Goal: Navigation & Orientation: Find specific page/section

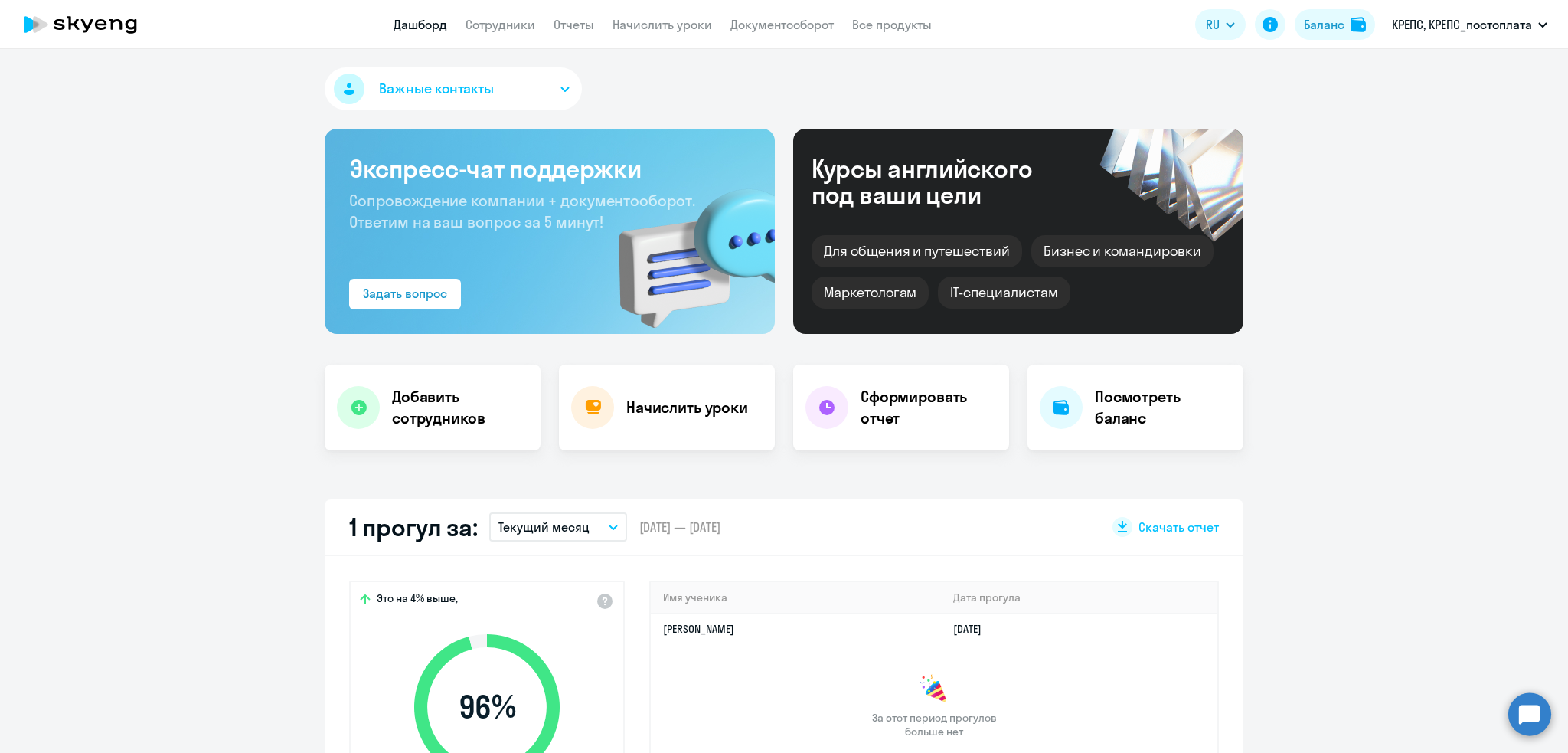
select select "30"
click at [497, 23] on link "Сотрудники" at bounding box center [500, 25] width 70 height 15
select select "30"
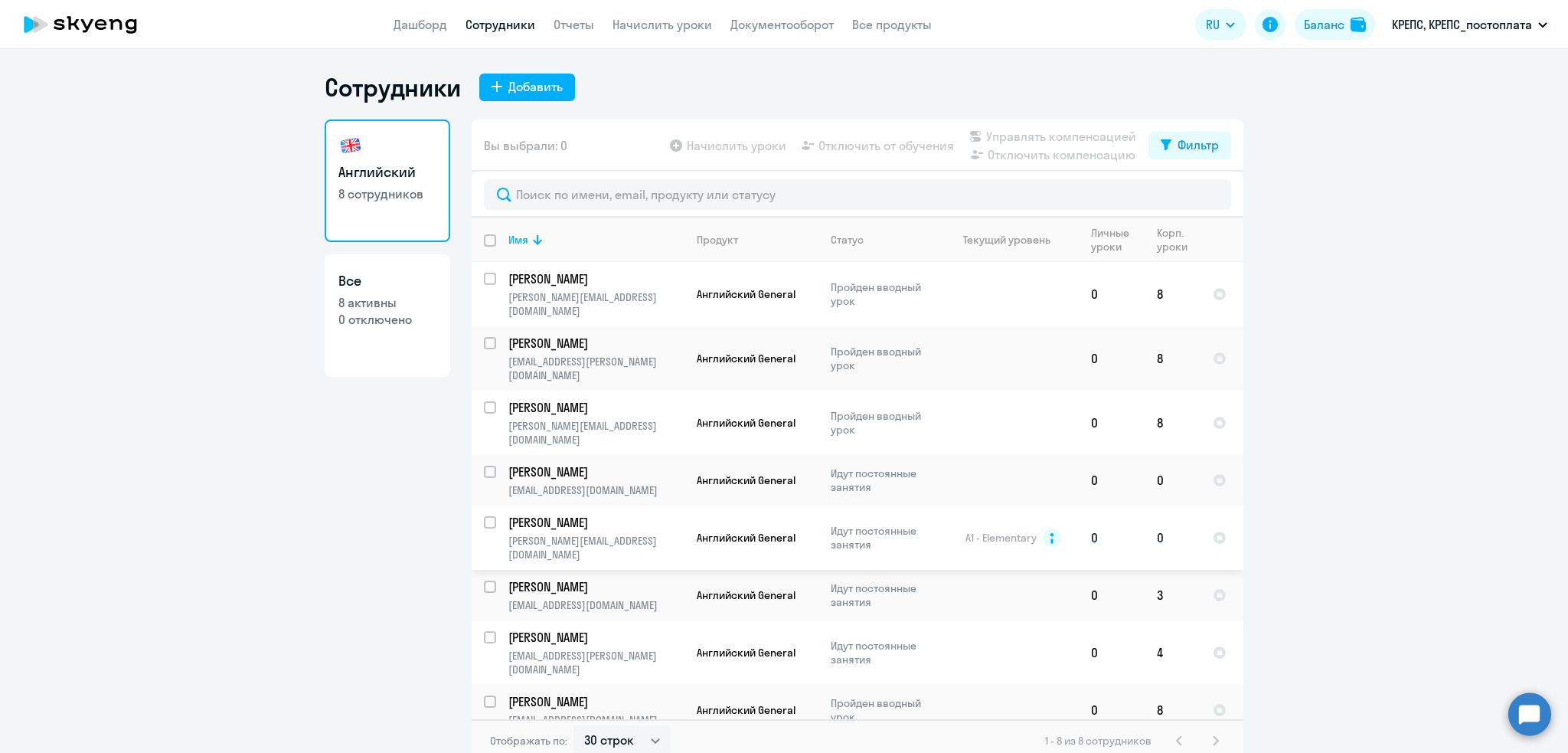
click at [577, 514] on p "[PERSON_NAME]" at bounding box center [595, 522] width 173 height 17
select select "english"
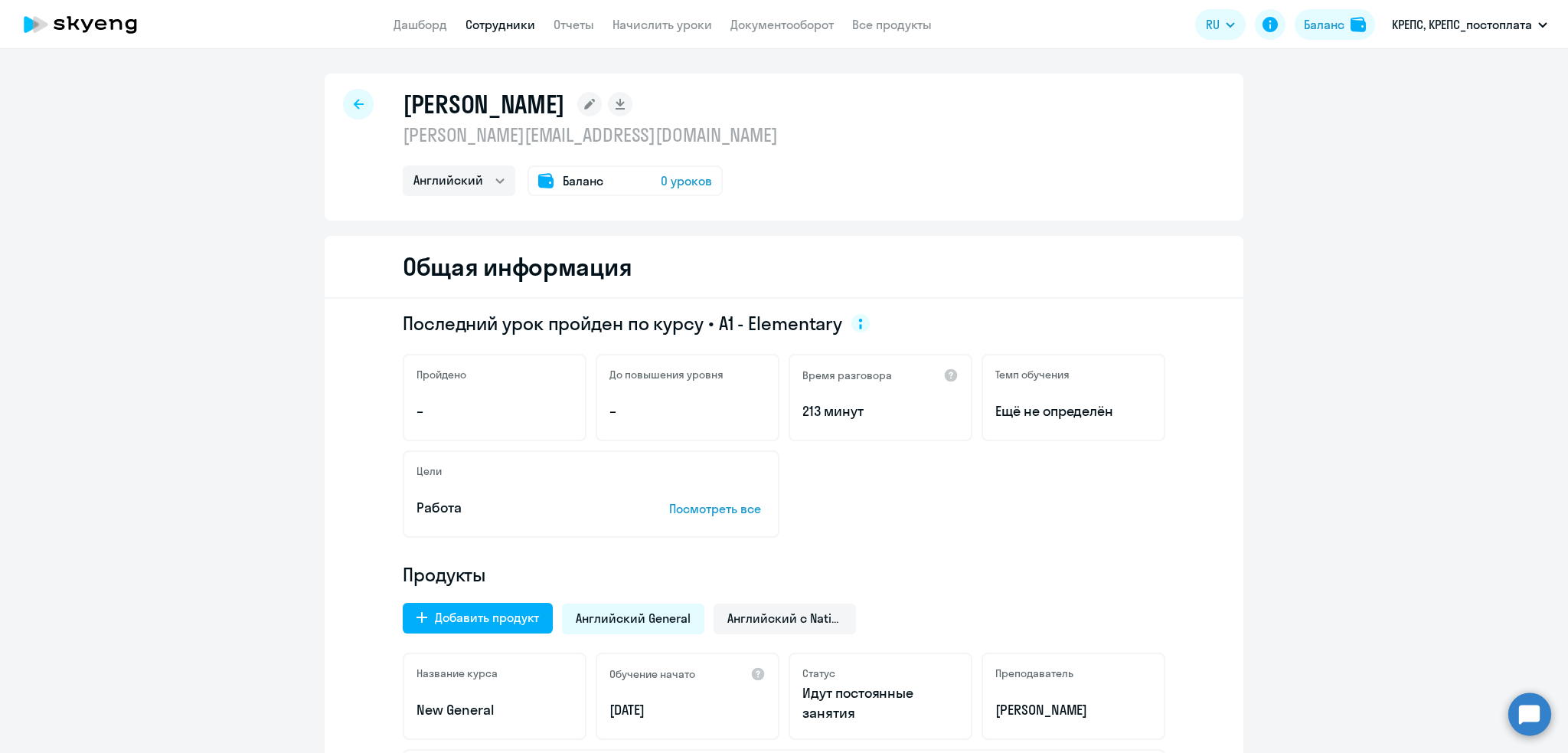
click at [540, 145] on p "[PERSON_NAME][EMAIL_ADDRESS][DOMAIN_NAME]" at bounding box center [590, 135] width 375 height 25
drag, startPoint x: 392, startPoint y: 134, endPoint x: 688, endPoint y: 134, distance: 296.0
click at [688, 134] on div "Данильченко Юлия Олеговна danilchenko.julia@ru.sika.com Английский Баланс 0 уро…" at bounding box center [784, 147] width 919 height 147
copy p "[PERSON_NAME][EMAIL_ADDRESS][DOMAIN_NAME]"
click at [353, 108] on icon at bounding box center [358, 104] width 10 height 11
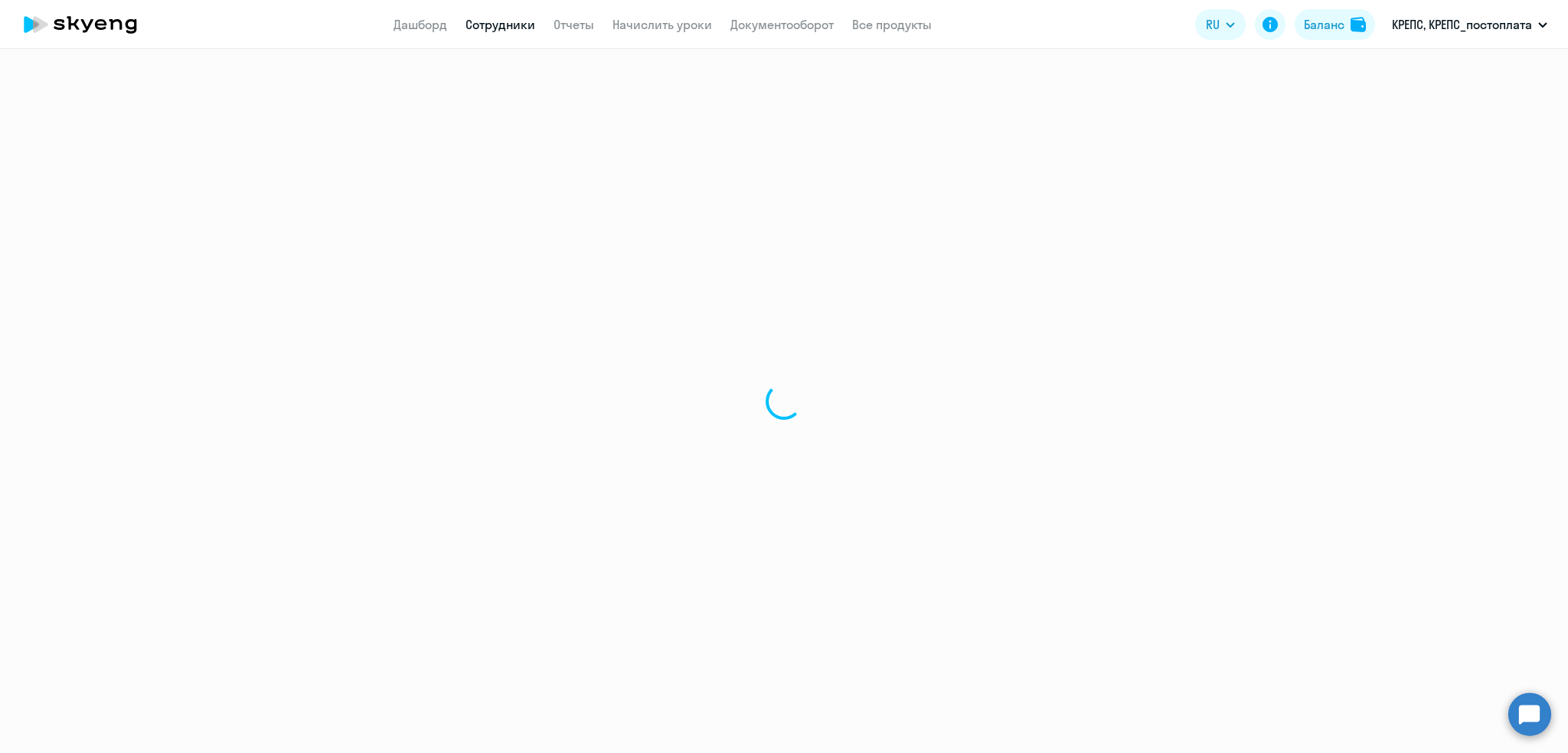
select select "30"
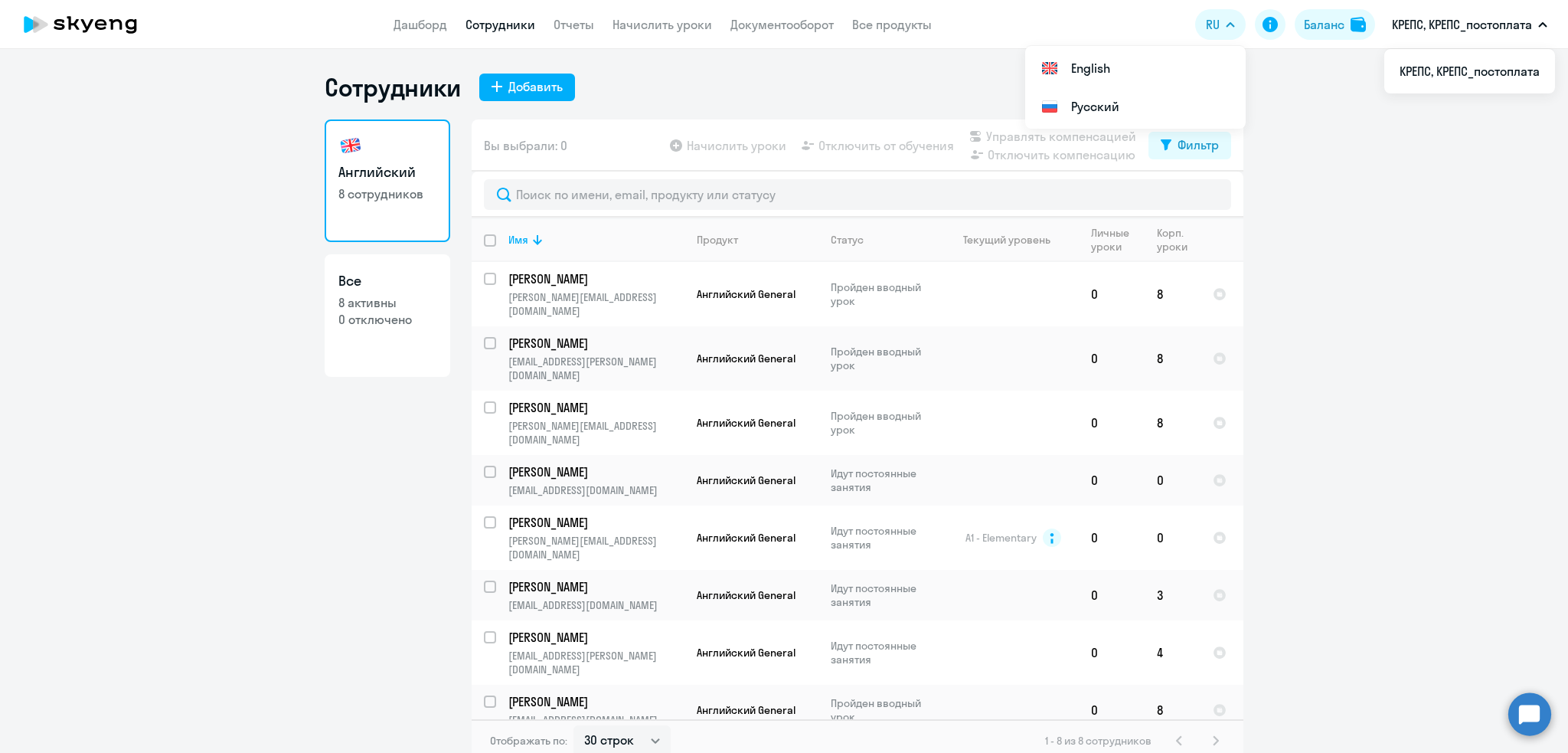
drag, startPoint x: 228, startPoint y: 5, endPoint x: 1566, endPoint y: 34, distance: 1338.3
click at [1566, 34] on app-header "Дашборд Сотрудники Отчеты Начислить уроки Документооборот Все продукты Дашборд …" at bounding box center [784, 25] width 1568 height 49
click at [1434, 286] on ng-component "Сотрудники Добавить Английский 8 сотрудников Все 8 активны 0 отключено Вы выбра…" at bounding box center [784, 417] width 1568 height 690
click at [419, 28] on link "Дашборд" at bounding box center [420, 25] width 54 height 15
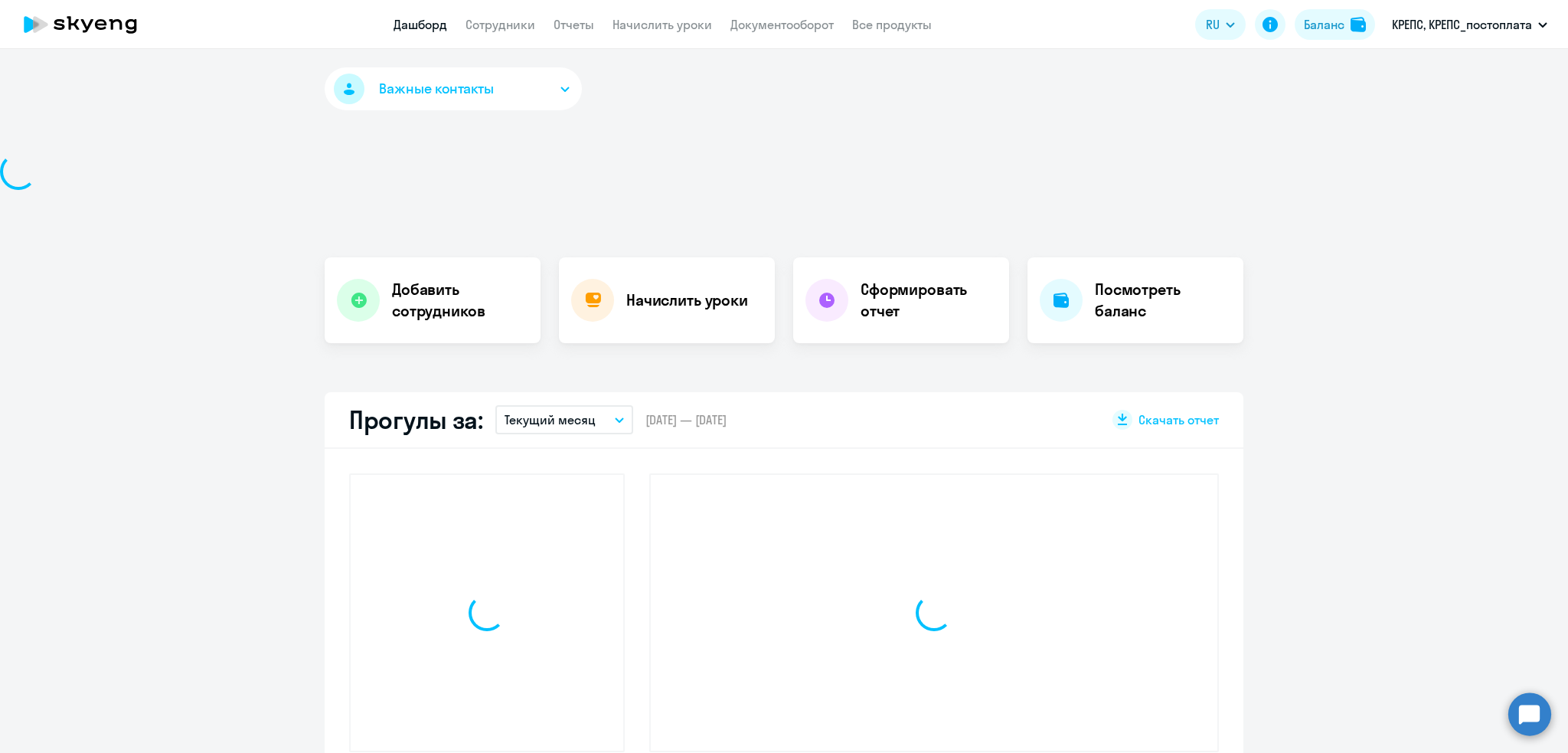
select select "30"
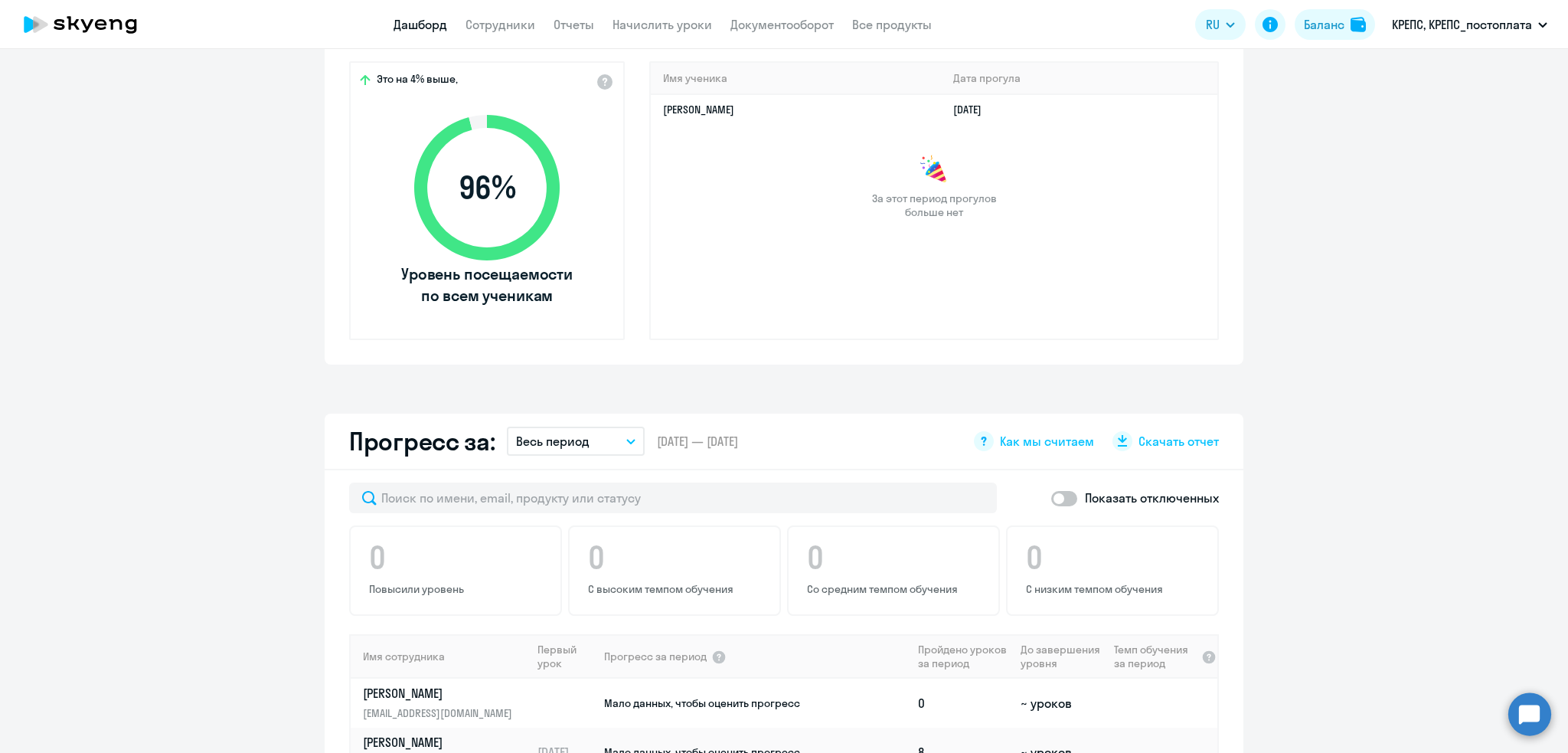
scroll to position [322, 0]
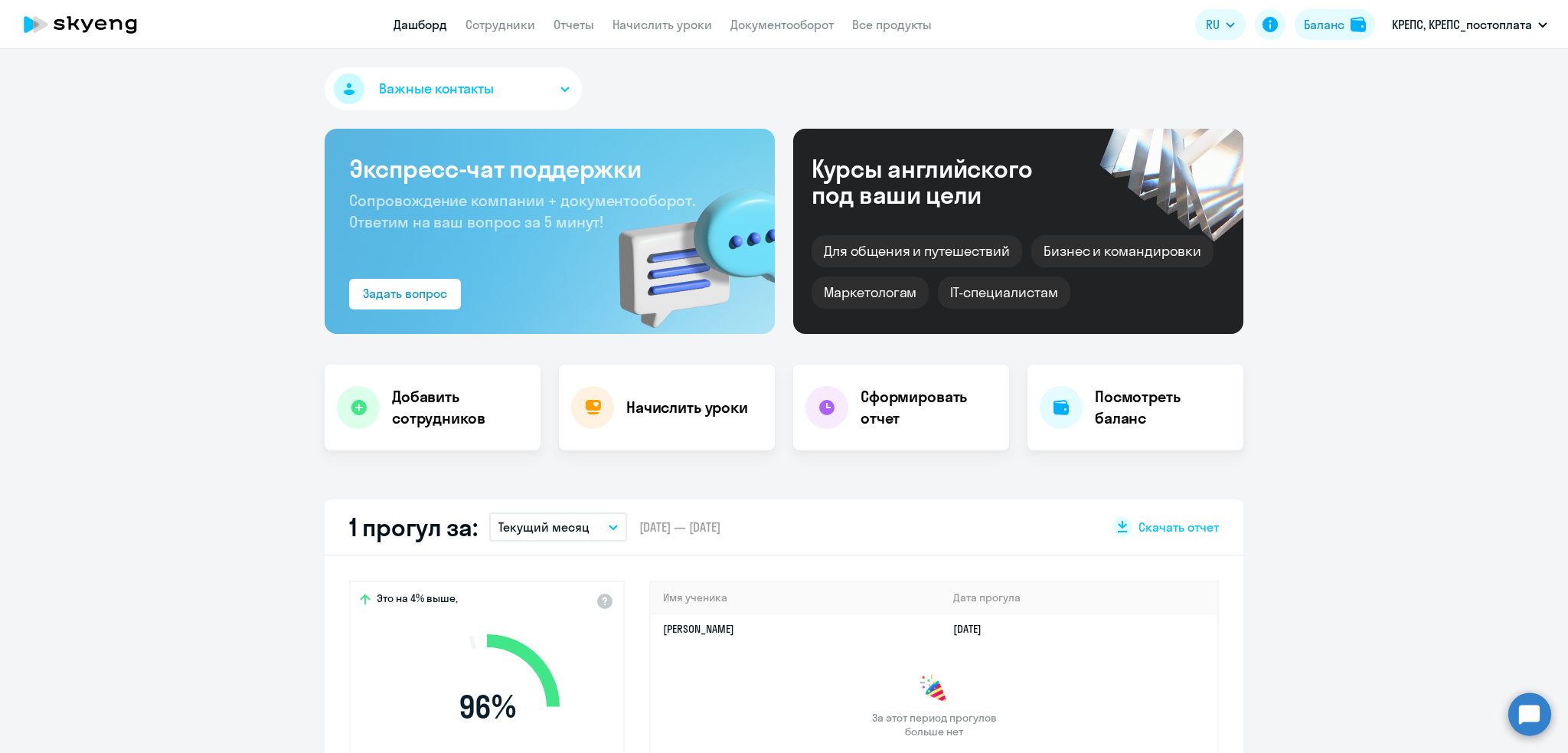
select select "30"
click at [1095, 396] on h4 "Посмотреть баланс" at bounding box center [1163, 407] width 136 height 43
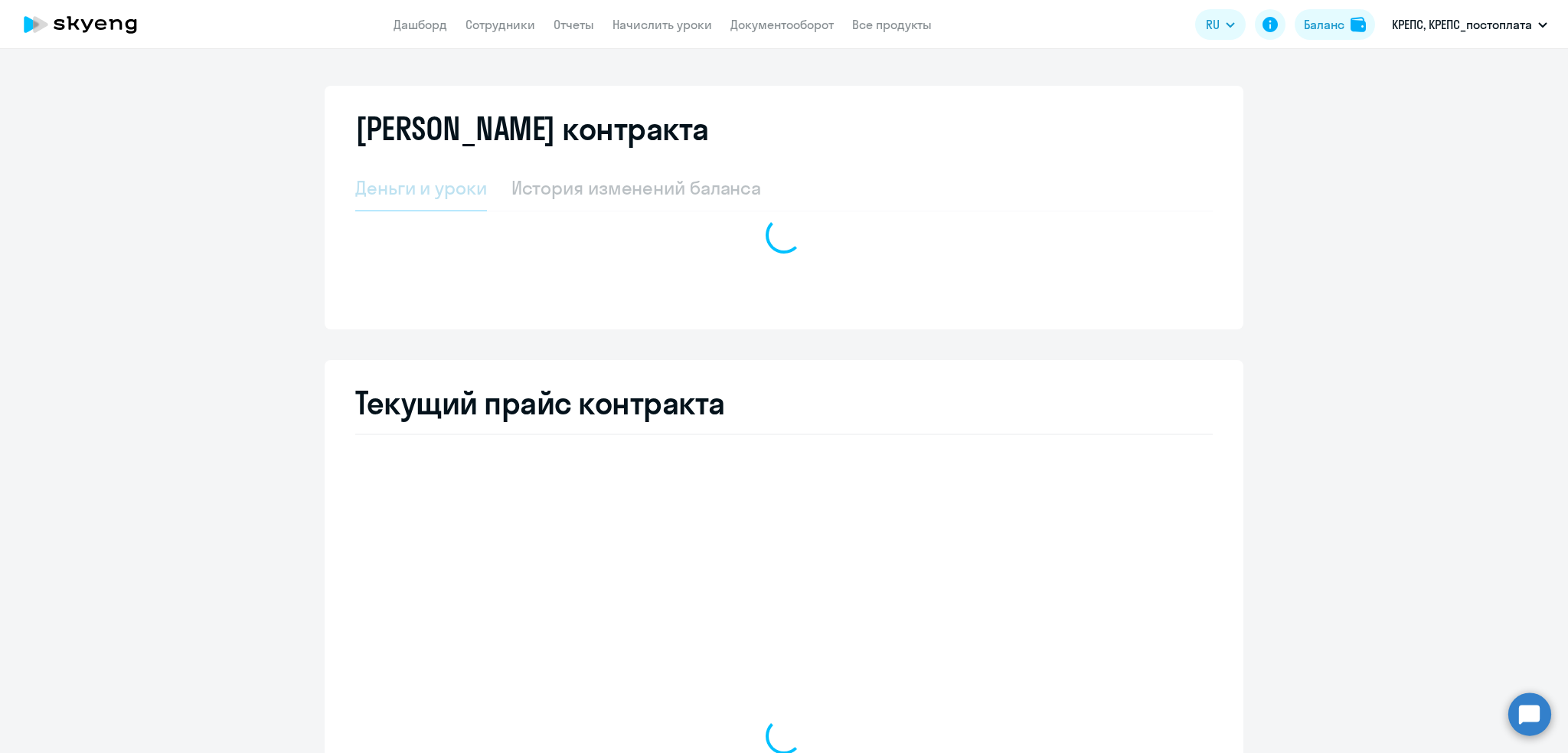
select select "english_adult_not_native_speaker"
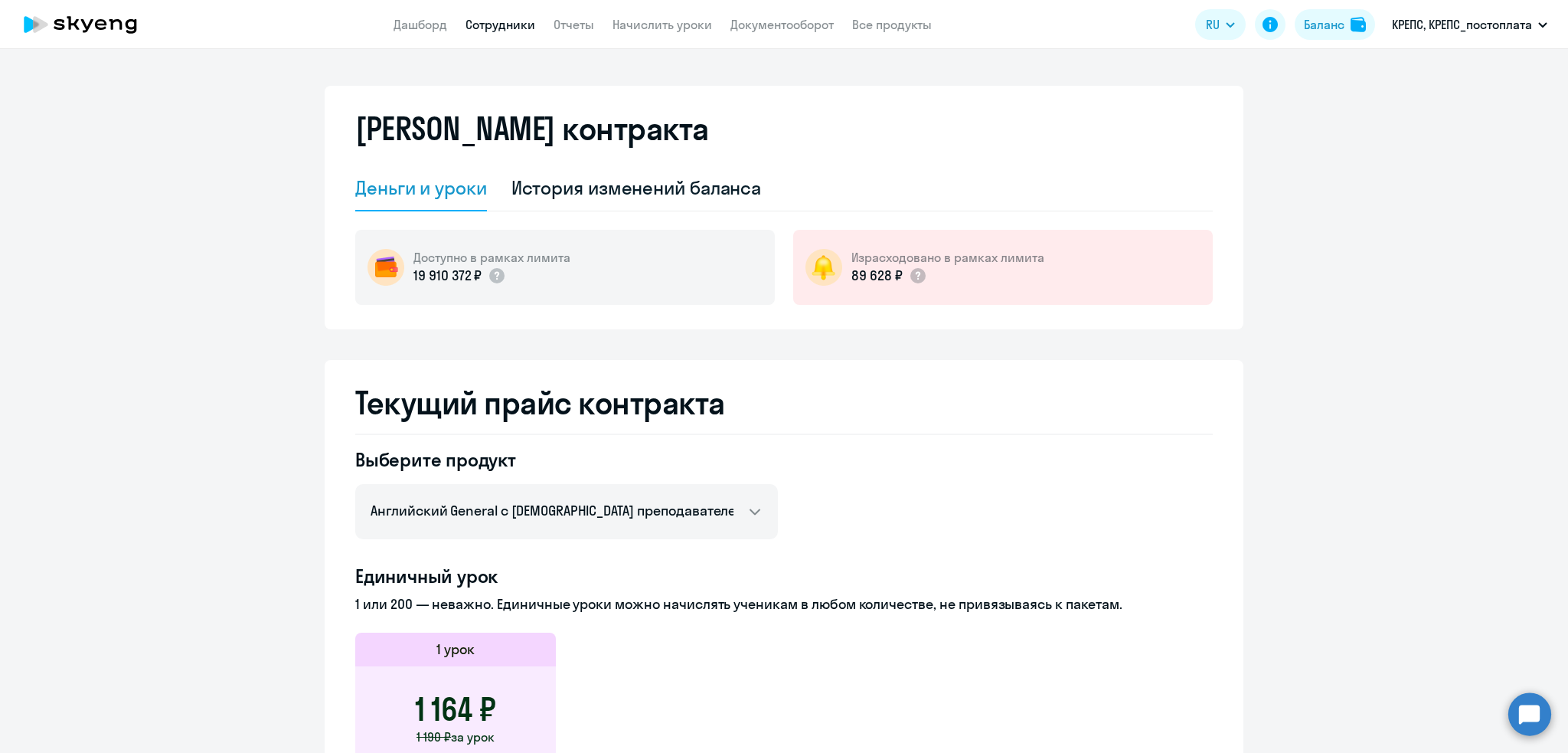
click at [492, 24] on link "Сотрудники" at bounding box center [500, 25] width 70 height 15
select select "30"
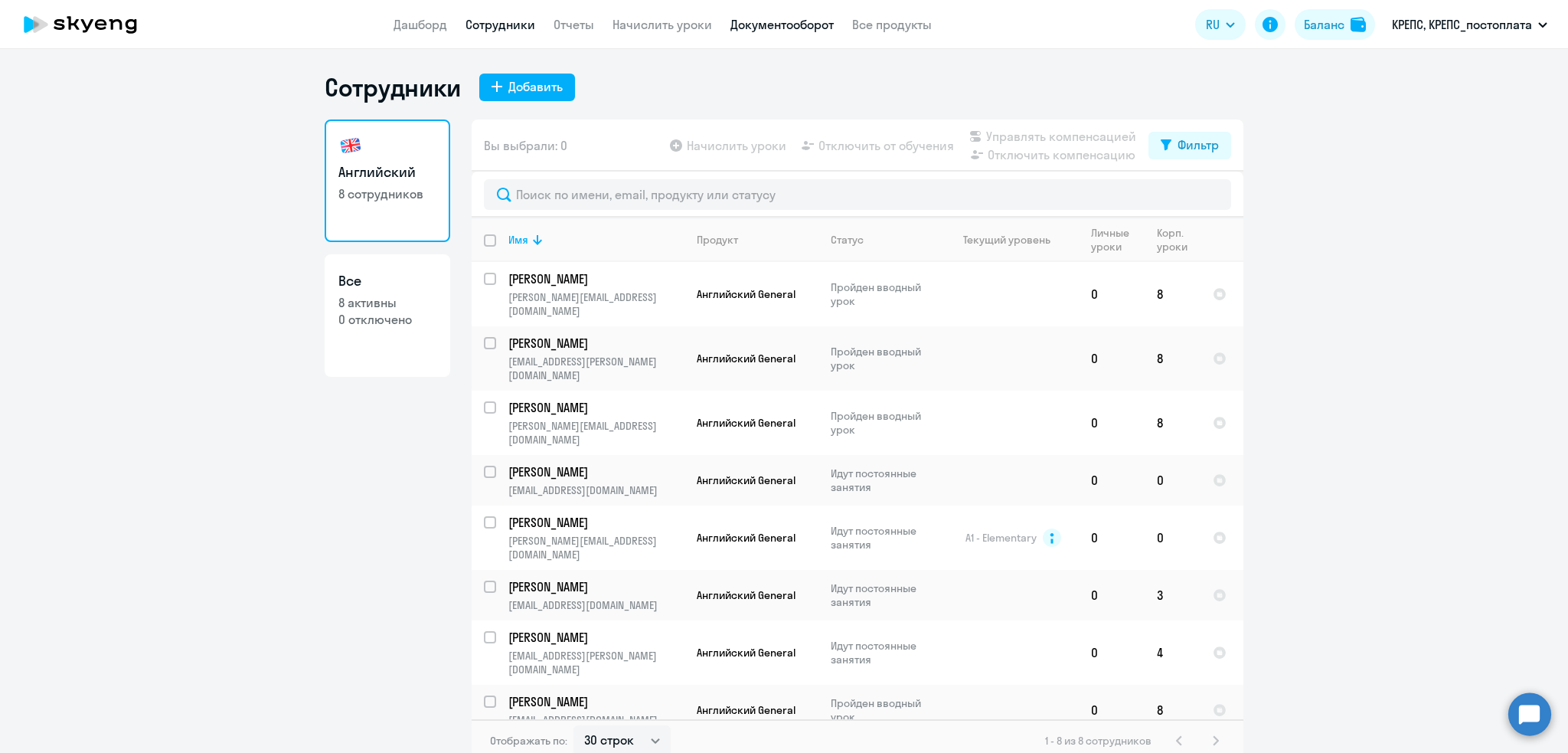
drag, startPoint x: 768, startPoint y: 25, endPoint x: 749, endPoint y: 26, distance: 19.0
click at [769, 25] on link "Документооборот" at bounding box center [782, 25] width 104 height 15
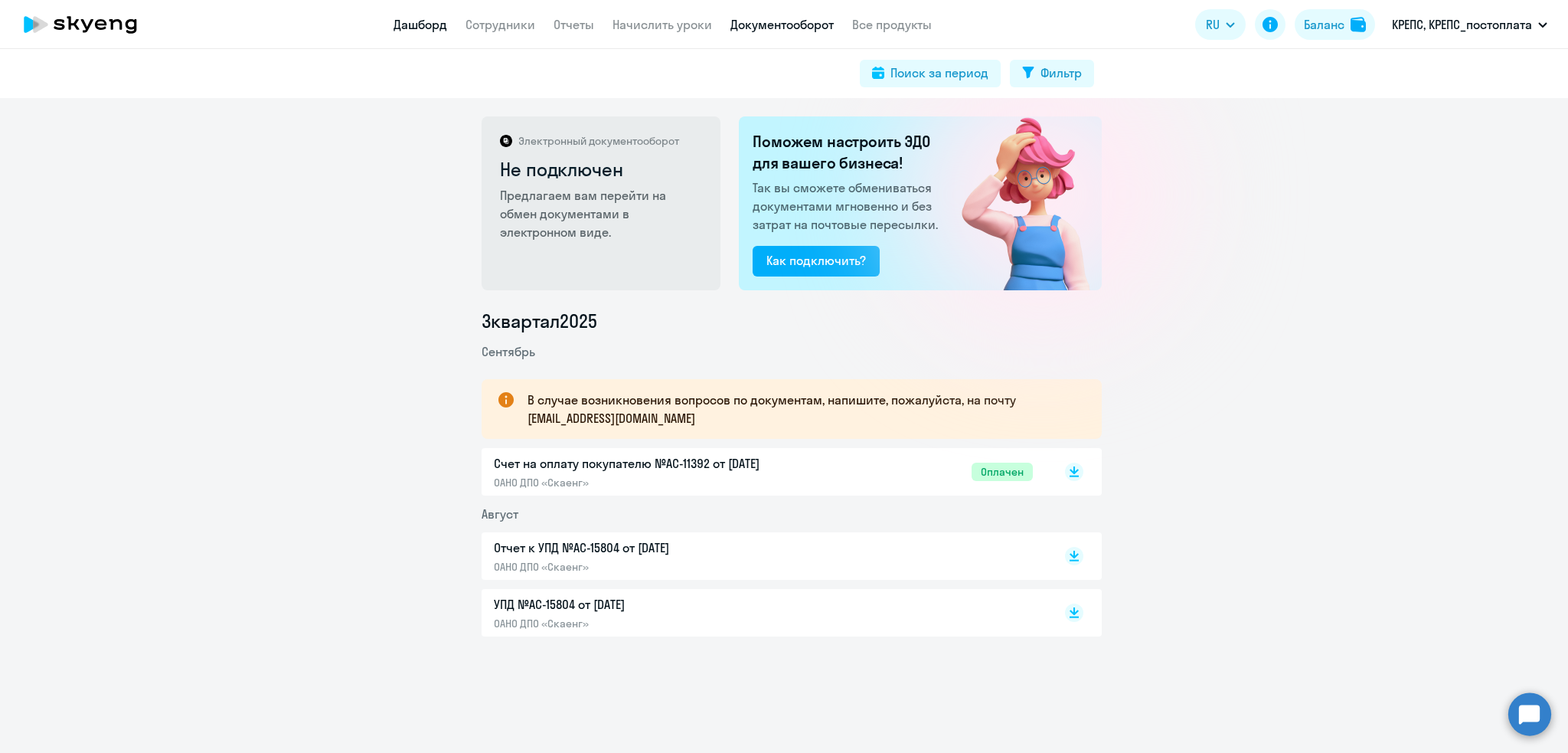
click at [411, 19] on link "Дашборд" at bounding box center [420, 25] width 54 height 15
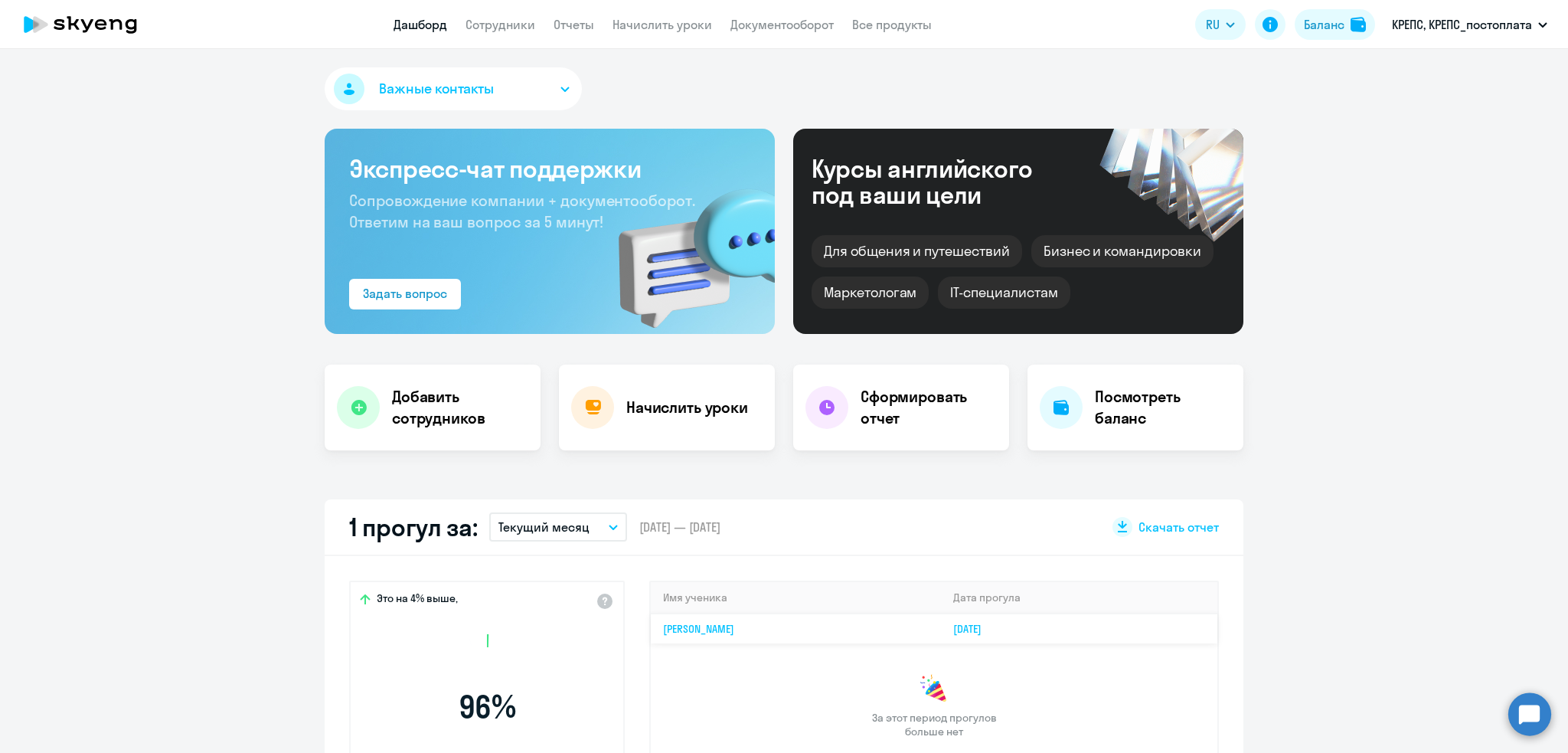
select select "30"
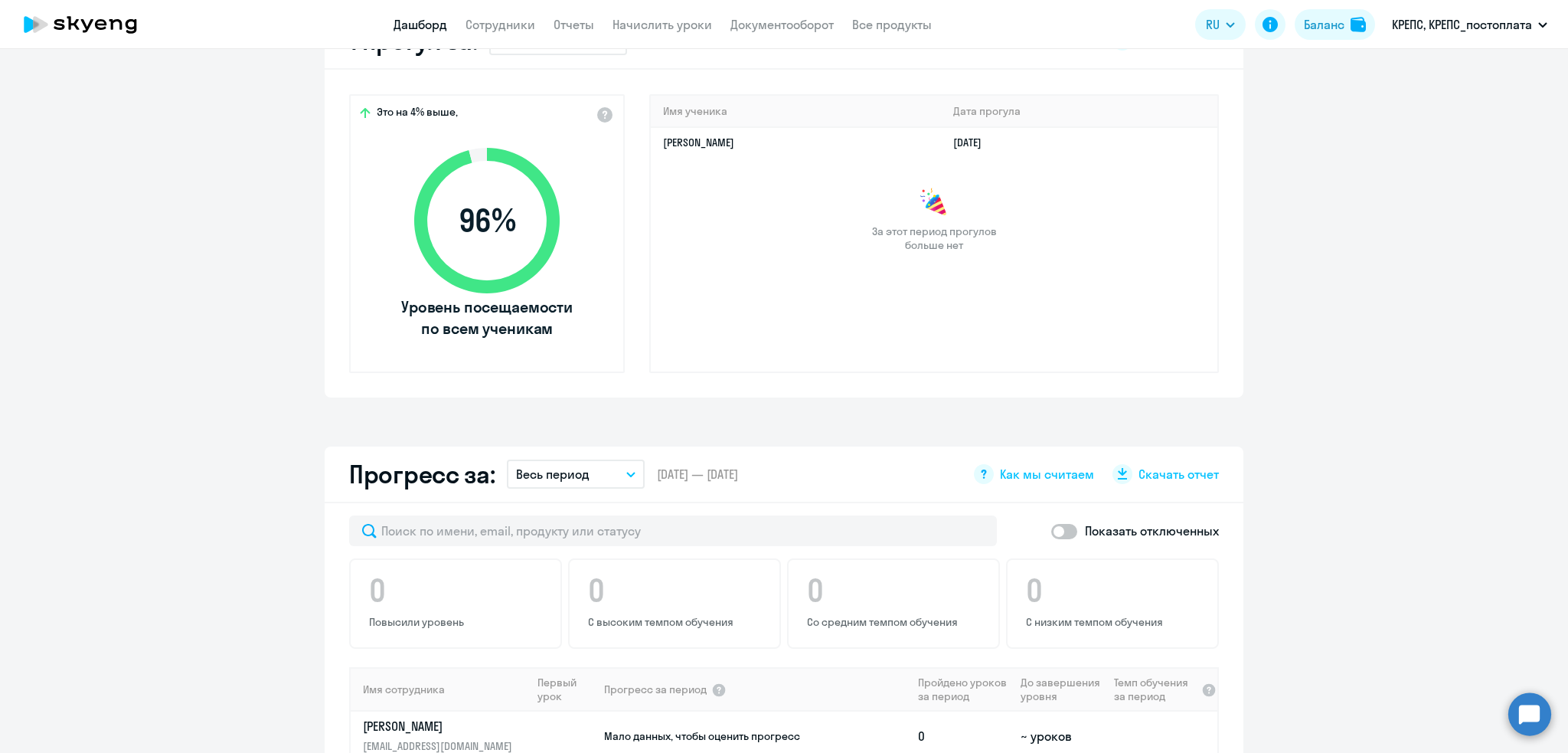
scroll to position [187, 0]
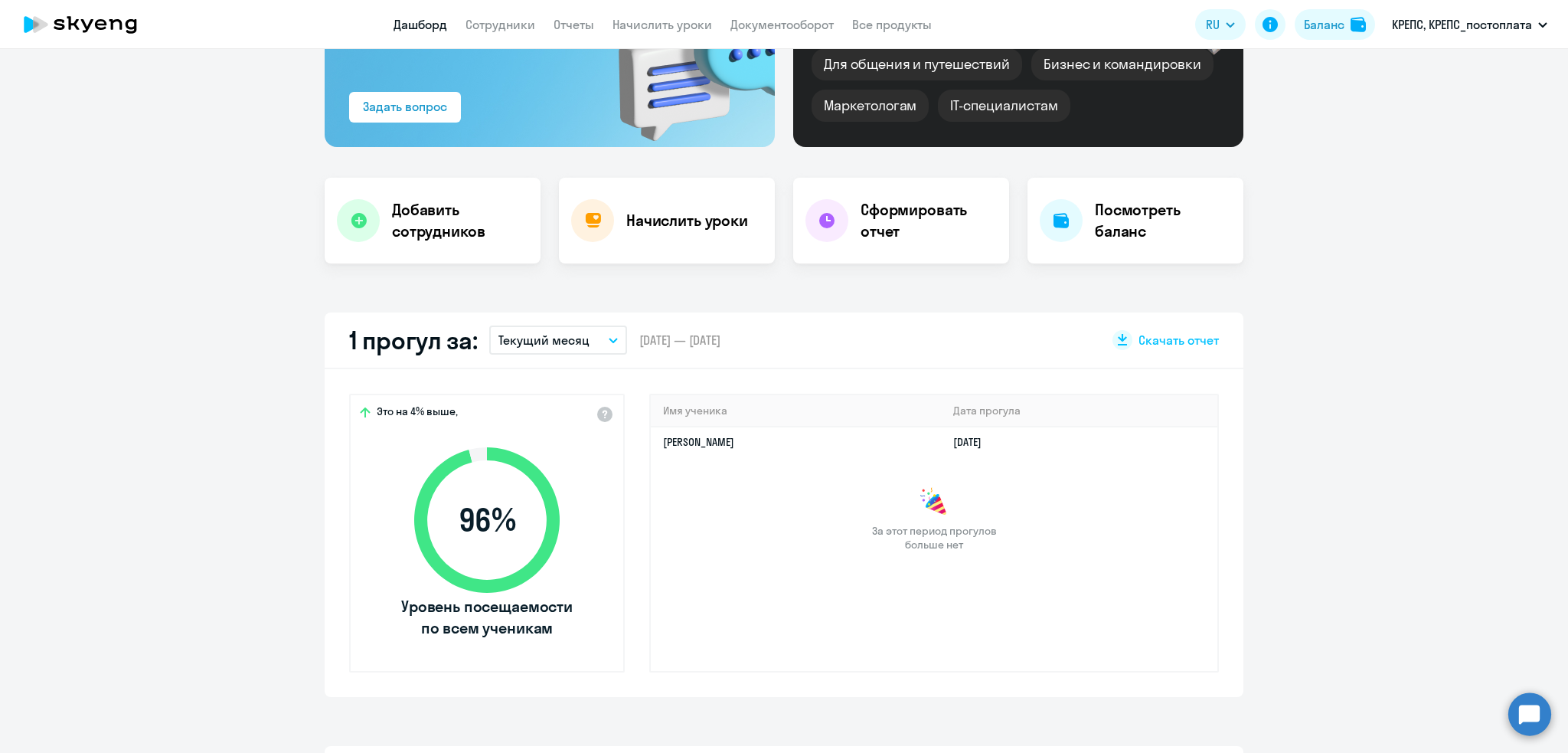
click at [474, 12] on app-header "Дашборд Сотрудники Отчеты Начислить уроки Документооборот Все продукты Дашборд …" at bounding box center [784, 25] width 1568 height 49
click at [475, 23] on link "Сотрудники" at bounding box center [500, 25] width 70 height 15
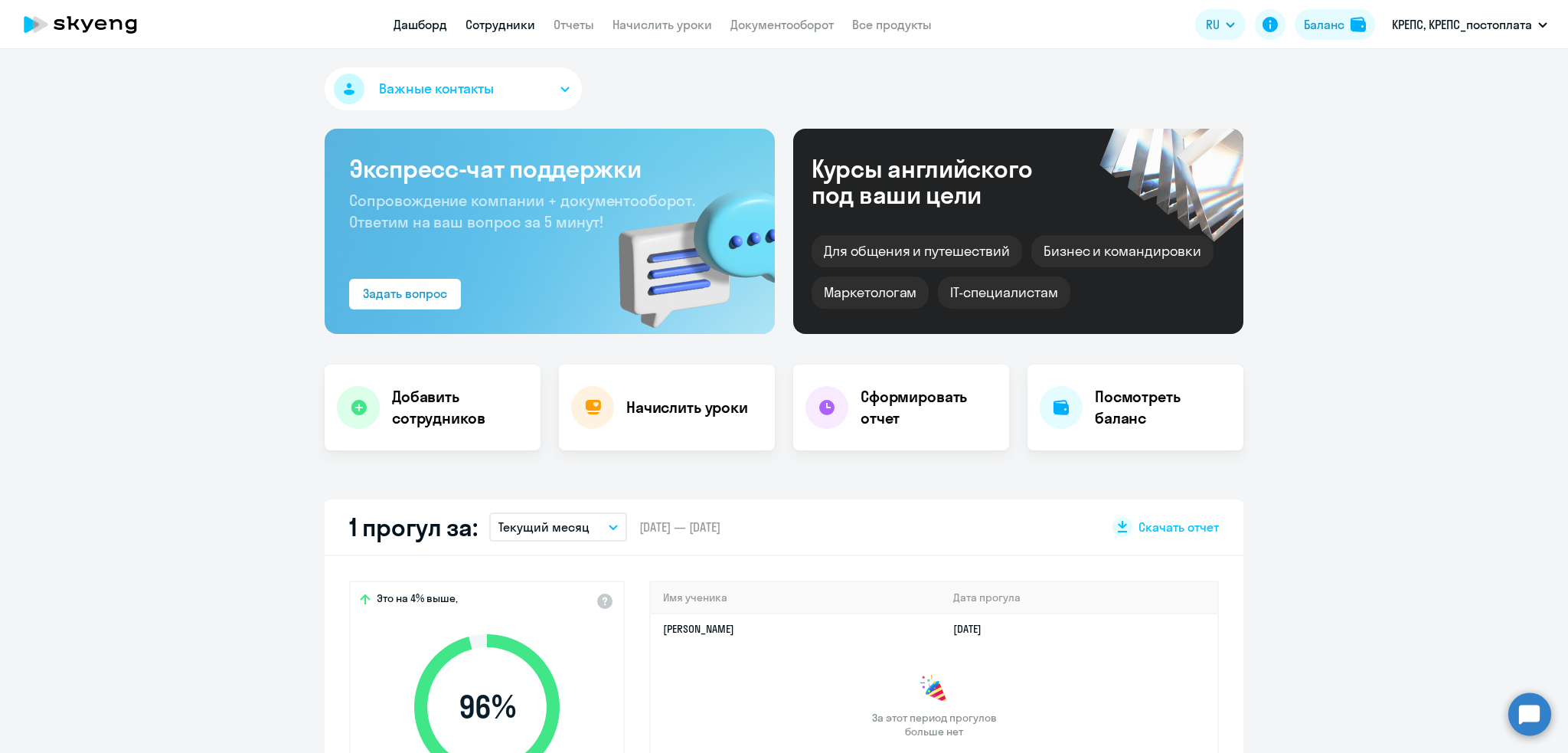
select select "30"
